Goal: Information Seeking & Learning: Learn about a topic

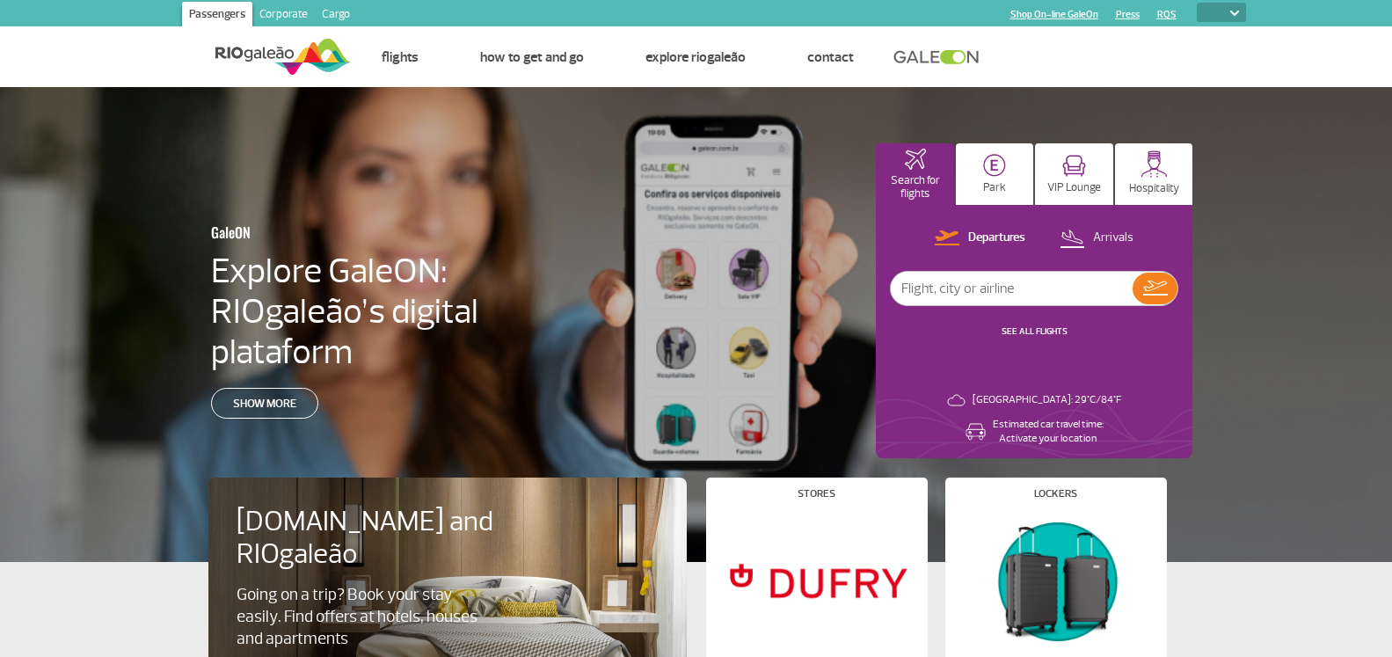
select select
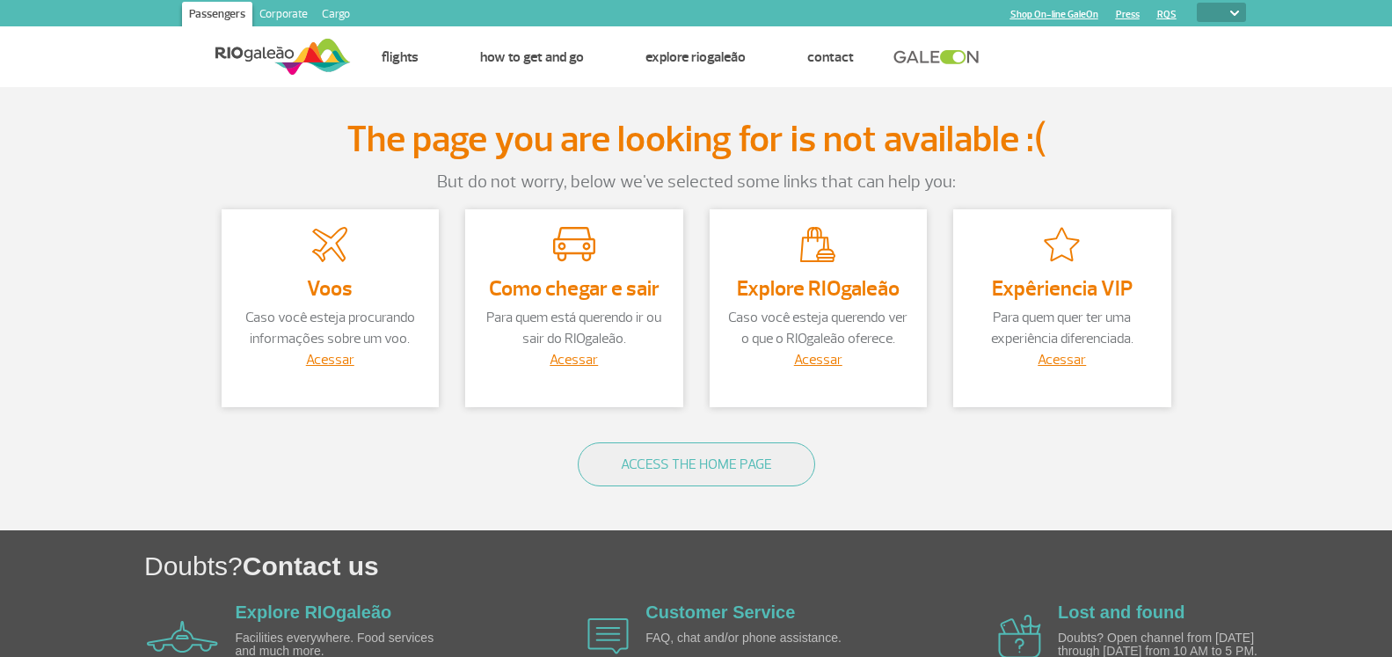
click at [1238, 11] on img at bounding box center [1234, 13] width 9 height 5
select select "en"
click option "ENG" at bounding box center [0, 0] width 0 height 0
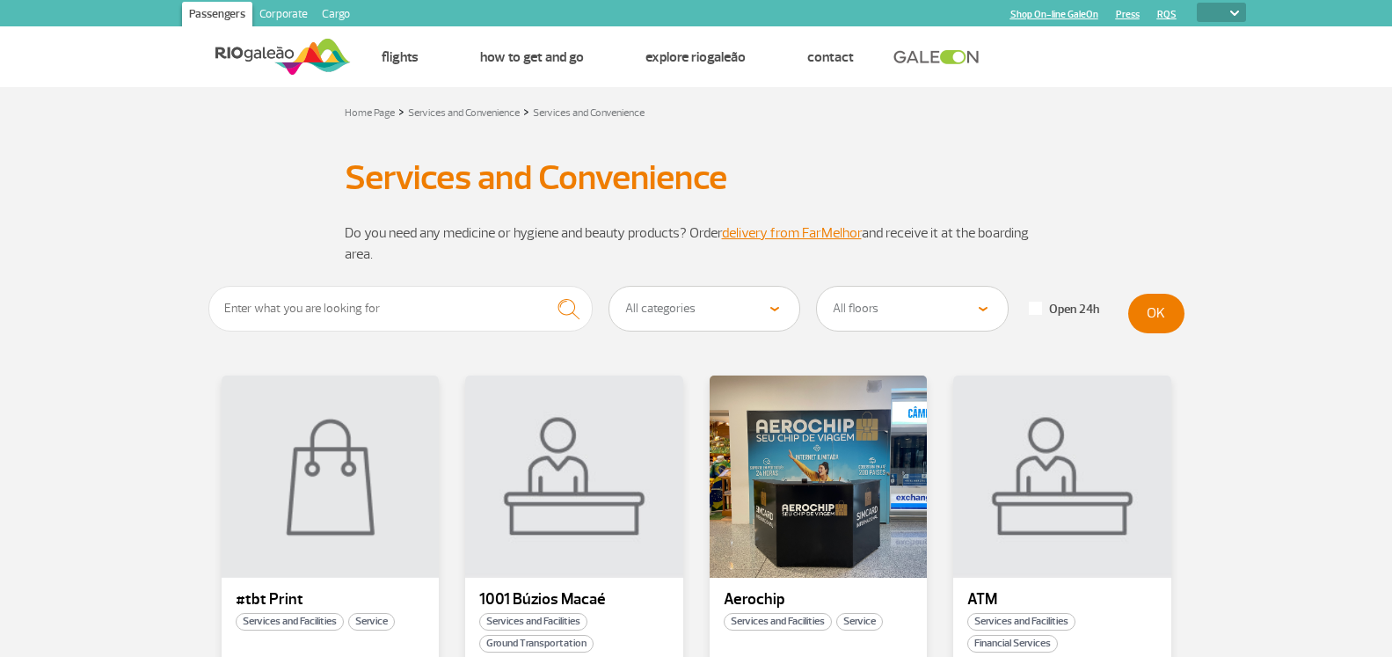
select select
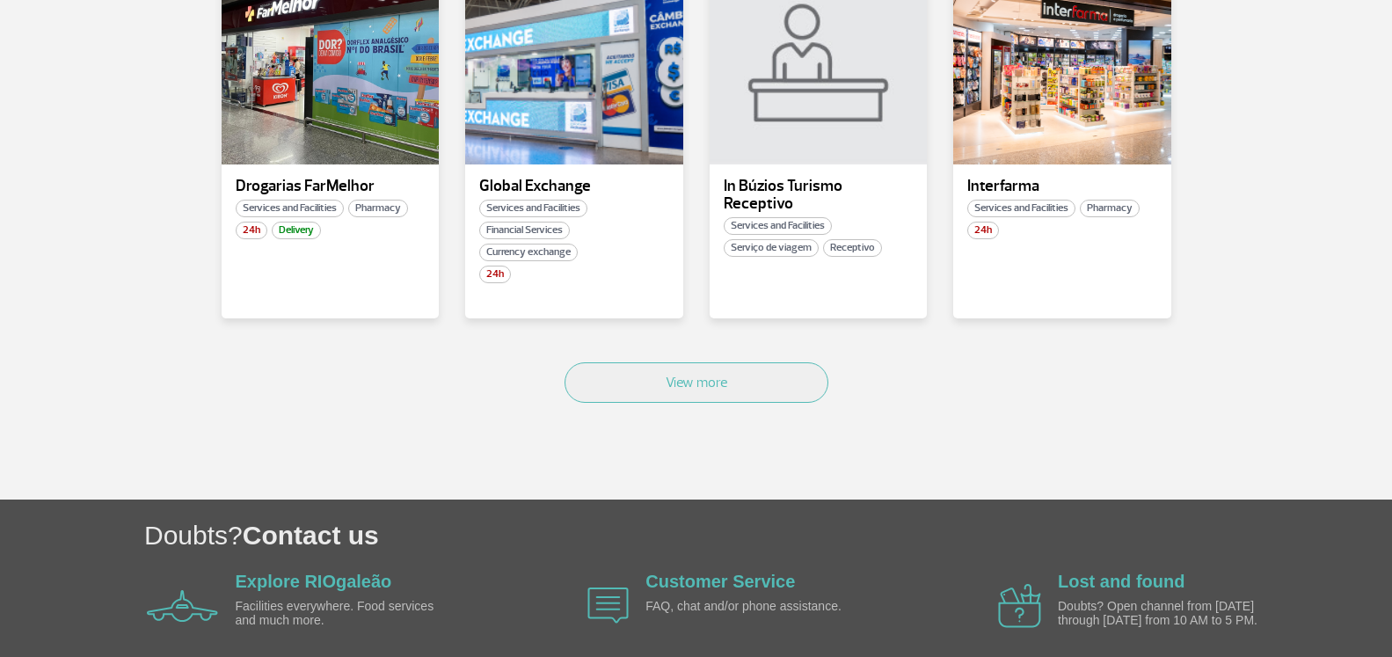
scroll to position [1166, 0]
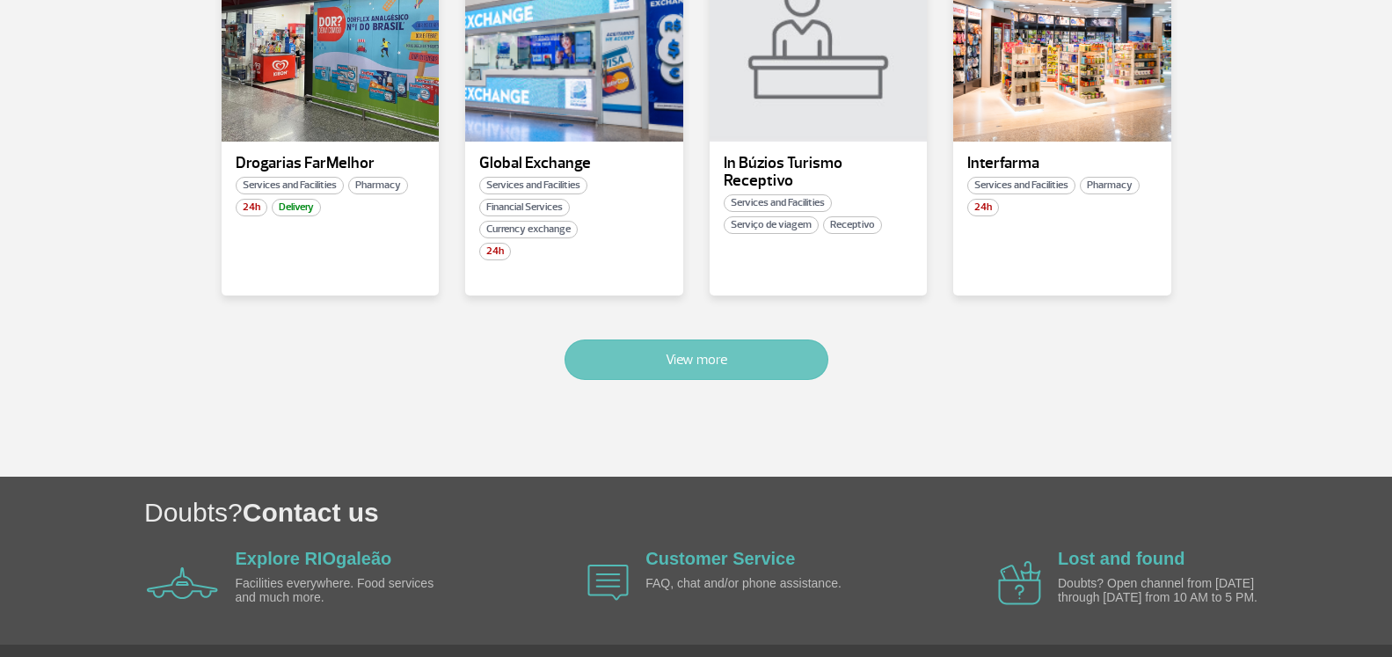
click at [691, 368] on button "View more" at bounding box center [697, 359] width 264 height 40
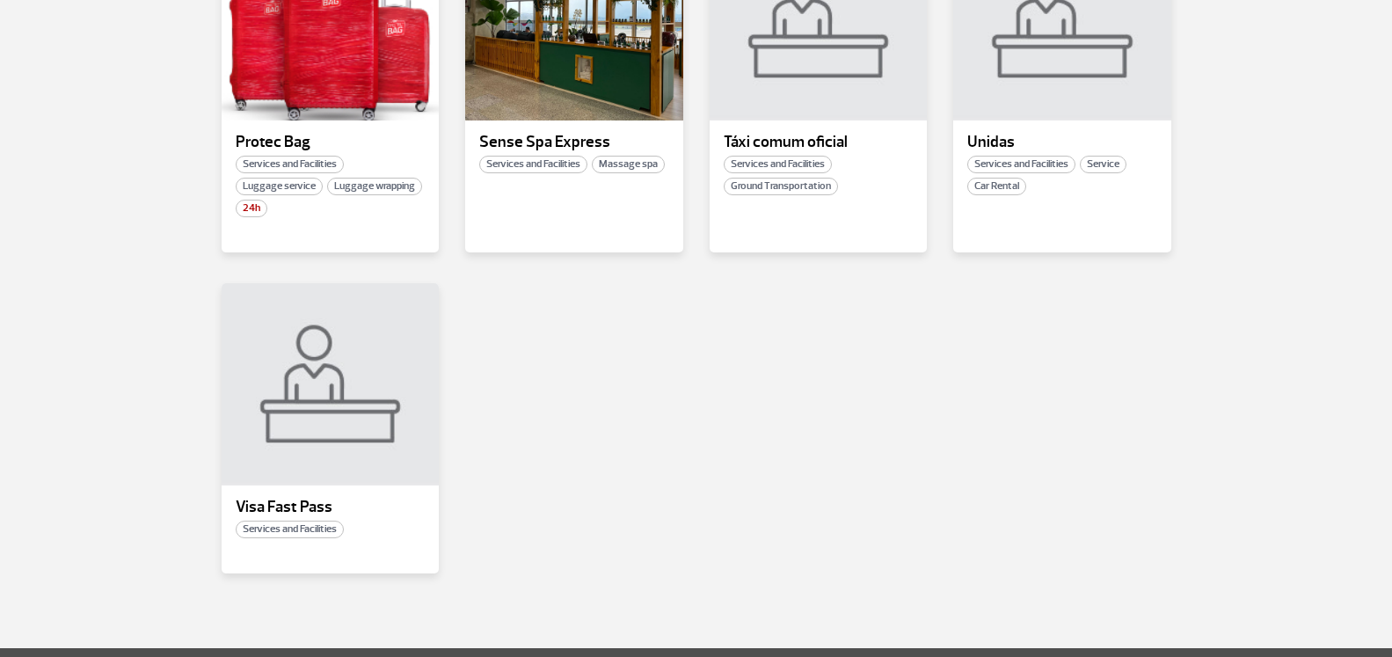
scroll to position [2081, 0]
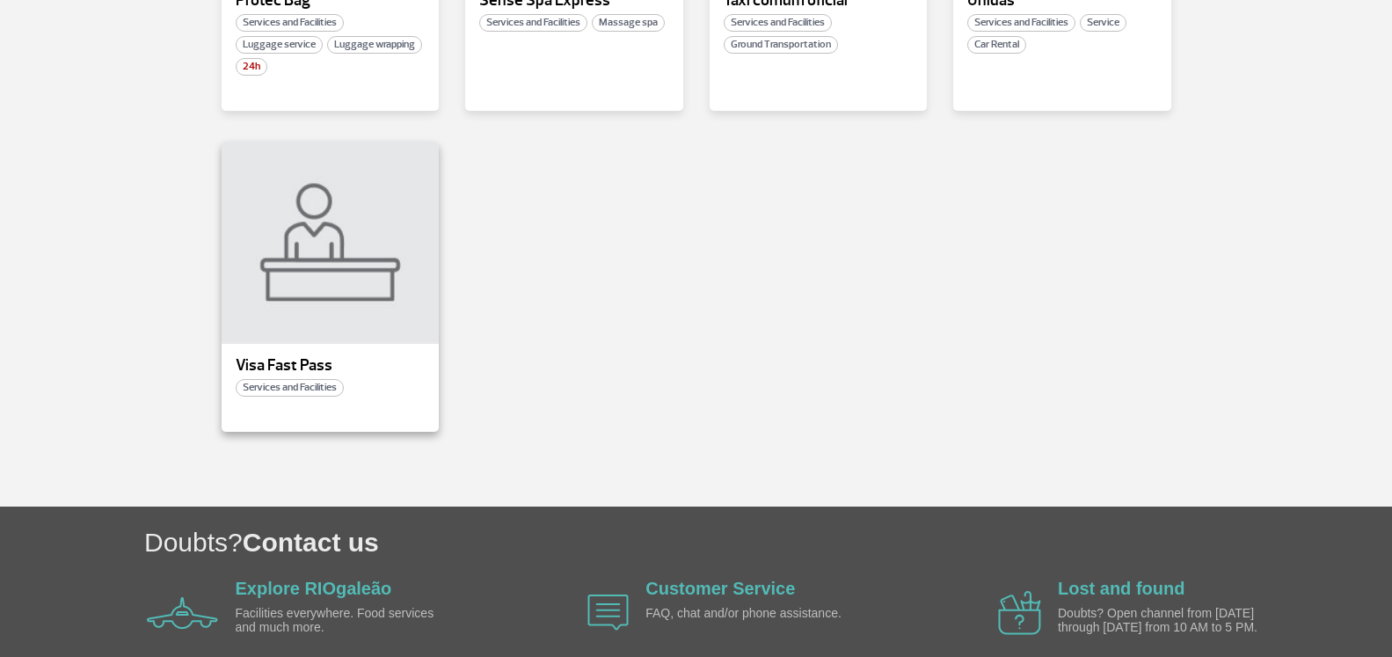
click at [281, 390] on span "Services and Facilities" at bounding box center [290, 388] width 108 height 18
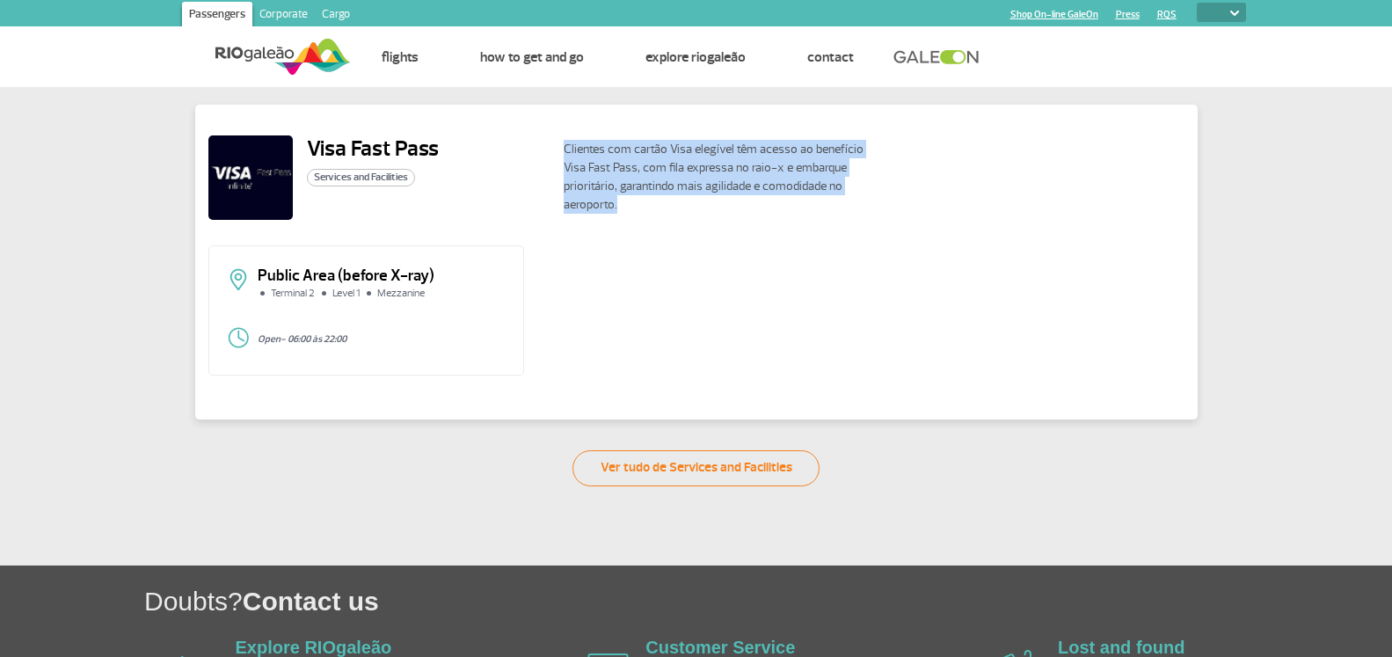
drag, startPoint x: 862, startPoint y: 185, endPoint x: 554, endPoint y: 142, distance: 310.7
click at [558, 144] on div "Clientes com cartão Visa elegível têm acesso ao benefício Visa Fast Pass, com f…" at bounding box center [867, 181] width 635 height 92
copy p "Clientes com cartão Visa elegível têm acesso ao benefício Visa Fast Pass, com f…"
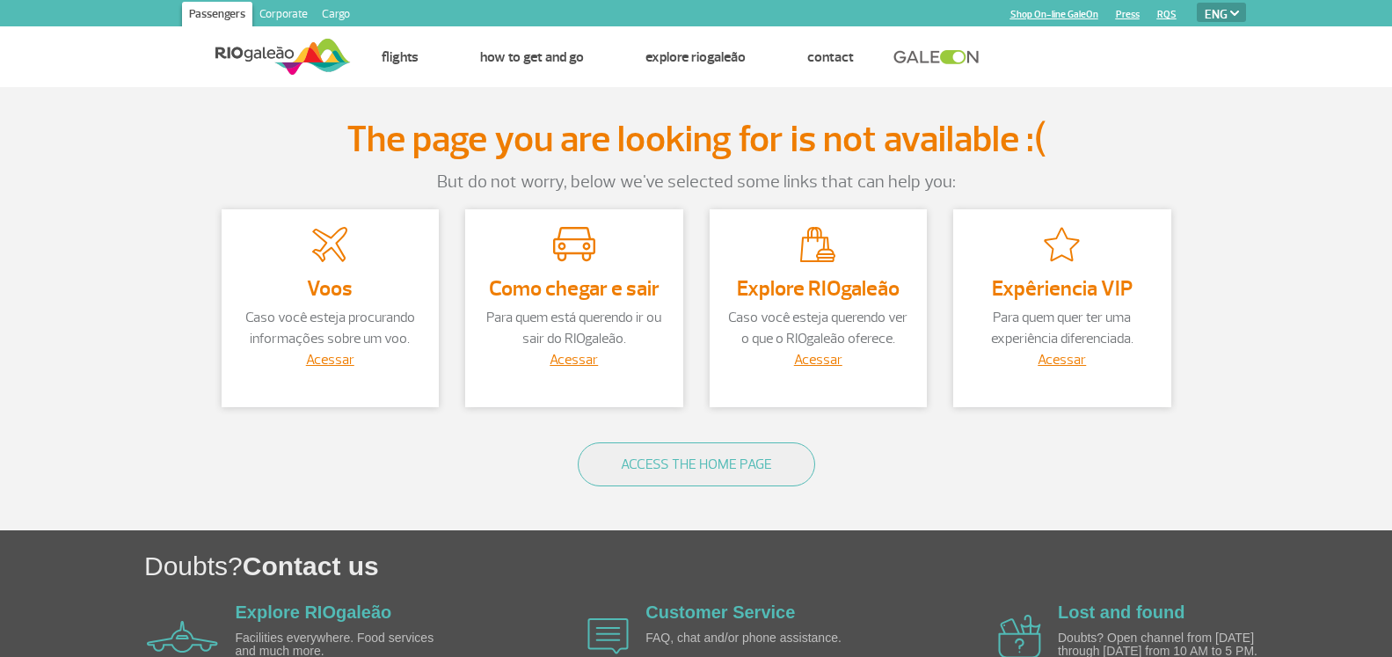
select select "en"
drag, startPoint x: 1056, startPoint y: 358, endPoint x: 1122, endPoint y: 356, distance: 66.0
click at [1056, 357] on link "Acessar" at bounding box center [1062, 360] width 48 height 18
